Goal: Task Accomplishment & Management: Use online tool/utility

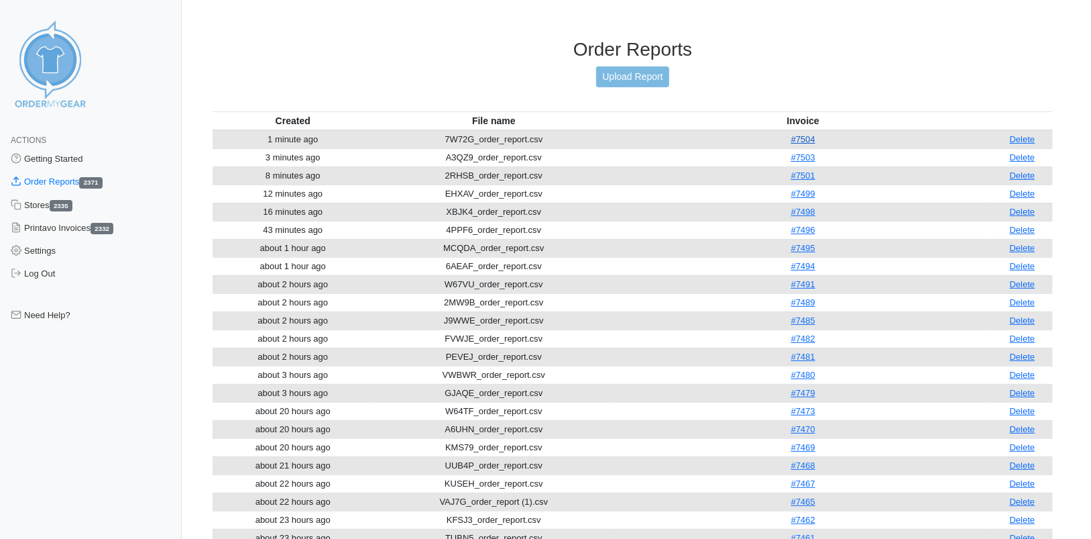
click at [805, 139] on link "#7504" at bounding box center [804, 139] width 24 height 10
click at [628, 77] on link "Upload Report" at bounding box center [632, 76] width 72 height 21
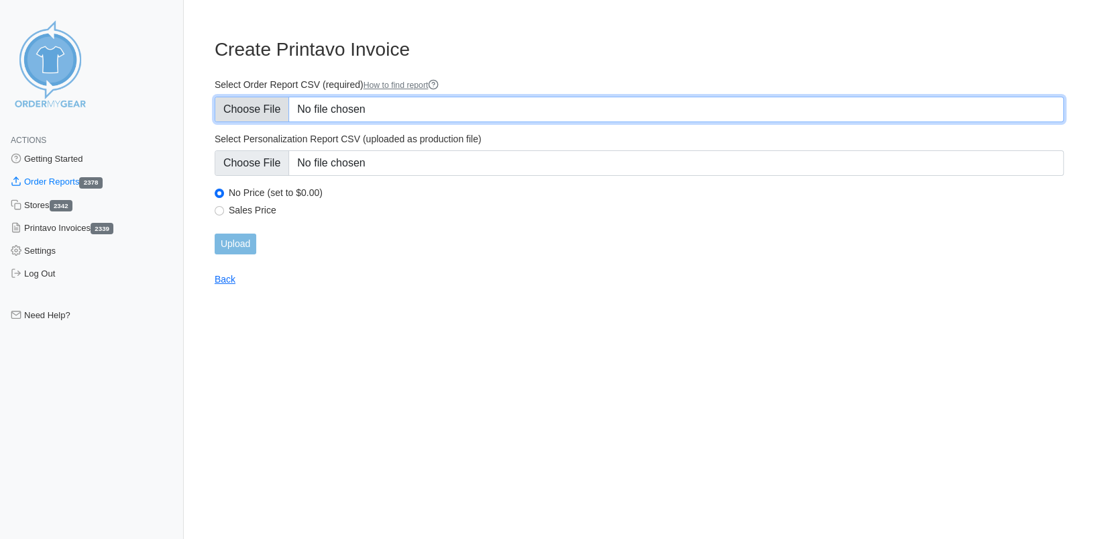
click at [274, 107] on input "Select Order Report CSV (required) How to find report" at bounding box center [639, 109] width 849 height 25
type input "C:\fakepath\PGSC6_order_report.csv"
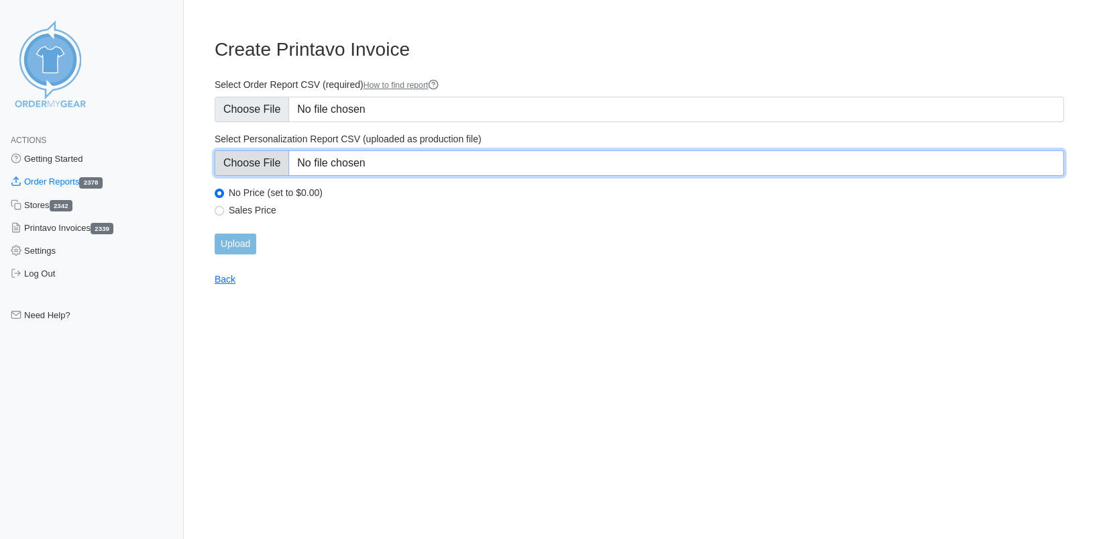
click at [277, 162] on input "Select Personalization Report CSV (uploaded as production file)" at bounding box center [639, 162] width 849 height 25
type input "C:\fakepath\PGSC6_personalization_report.csv"
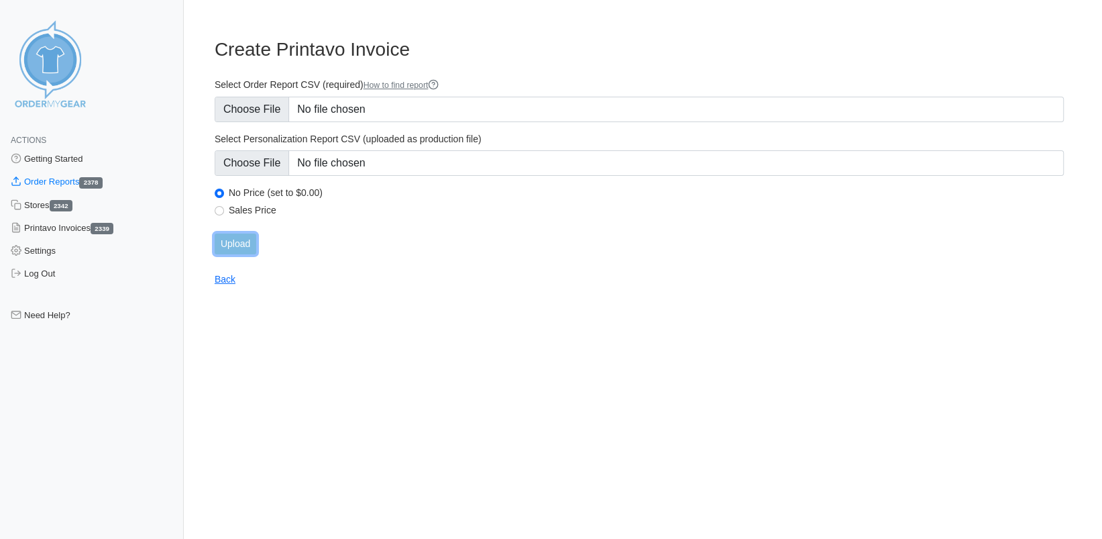
click at [243, 246] on input "Upload" at bounding box center [236, 243] width 42 height 21
